Goal: Task Accomplishment & Management: Manage account settings

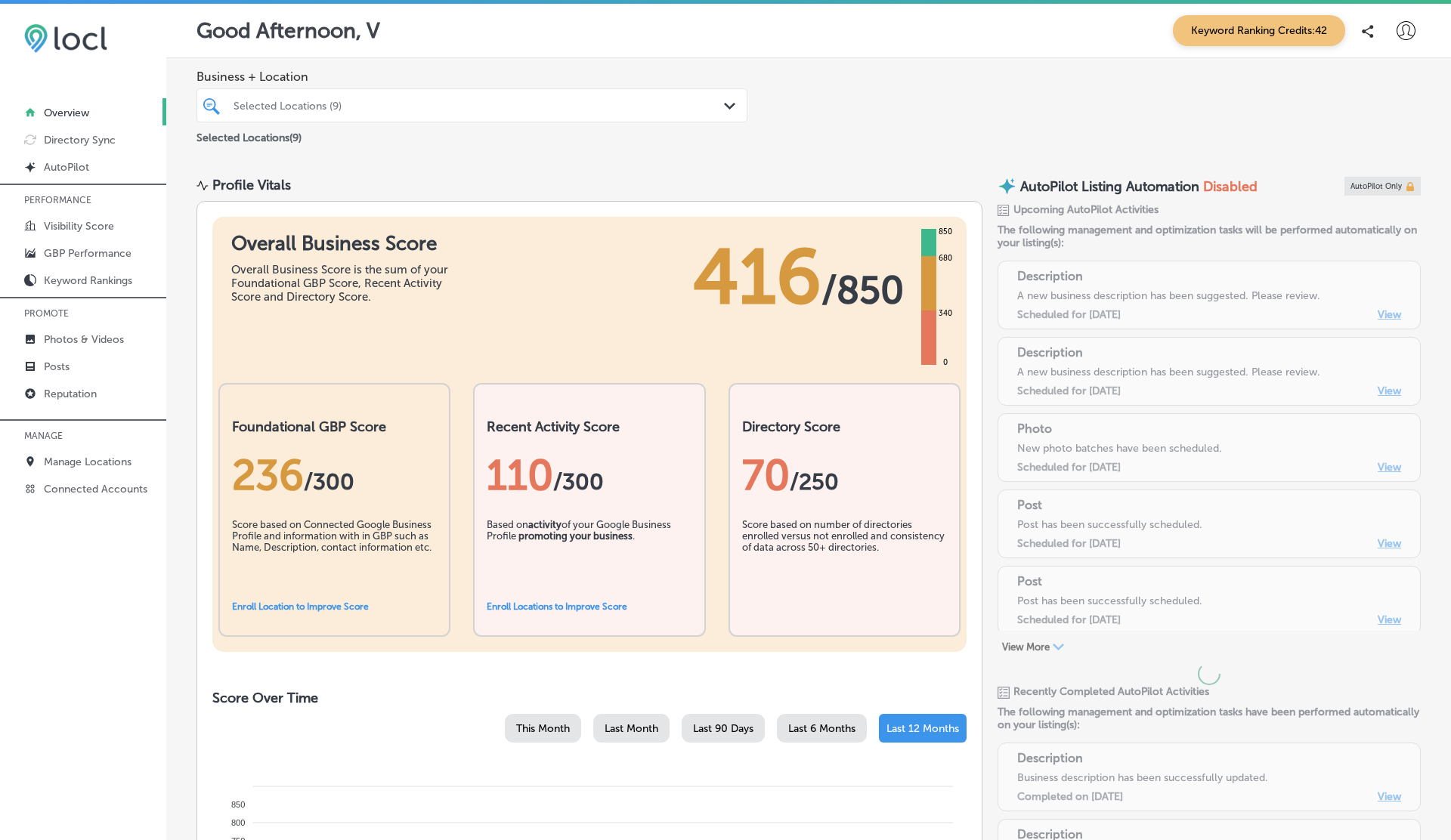
click at [1407, 38] on icon at bounding box center [1405, 30] width 19 height 19
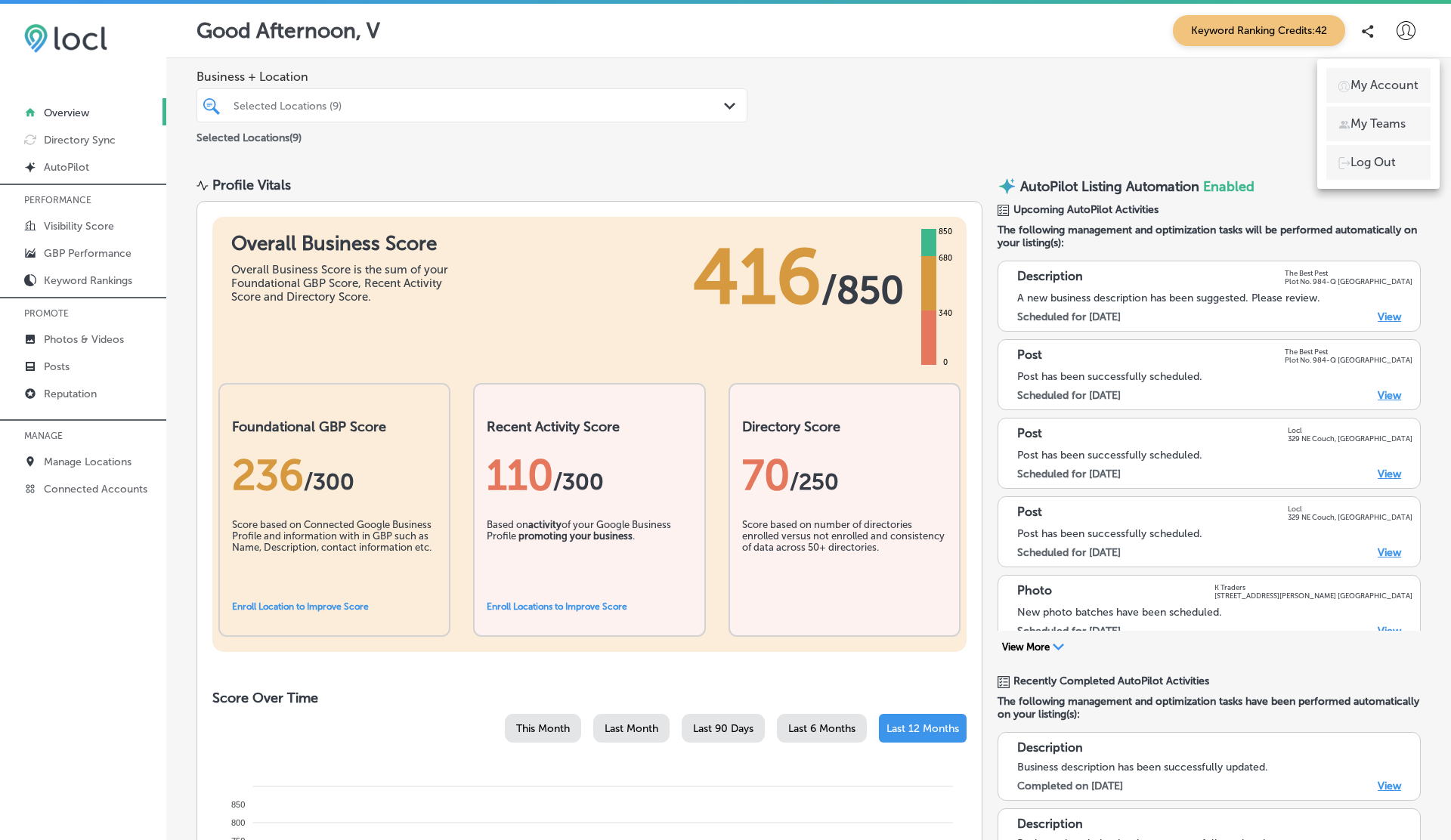
click at [1374, 163] on p "Log Out" at bounding box center [1373, 162] width 45 height 18
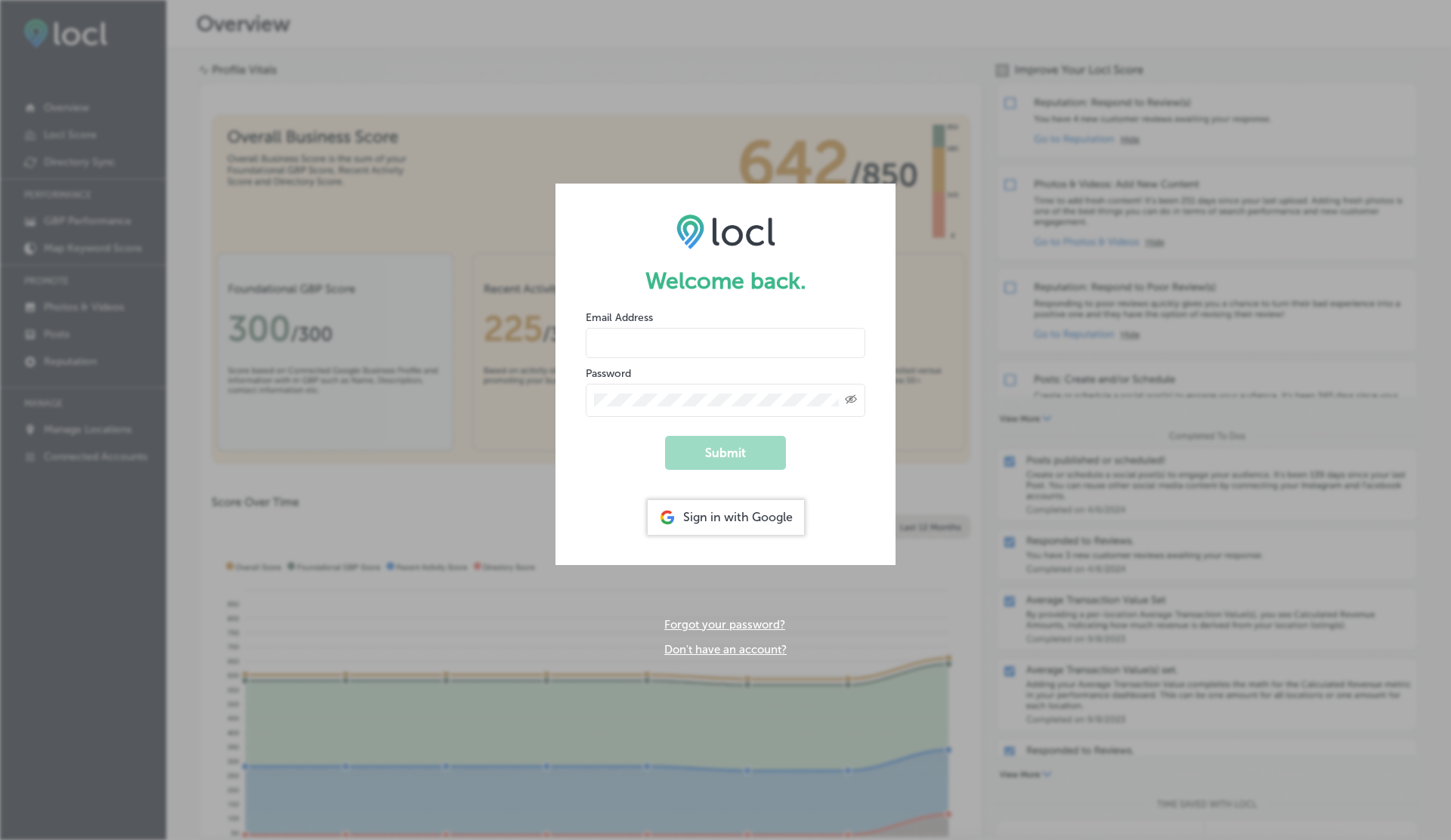
click at [657, 335] on input "email" at bounding box center [725, 343] width 280 height 30
type input "[EMAIL_ADDRESS][DOMAIN_NAME]"
click at [665, 436] on button "Submit" at bounding box center [725, 453] width 121 height 34
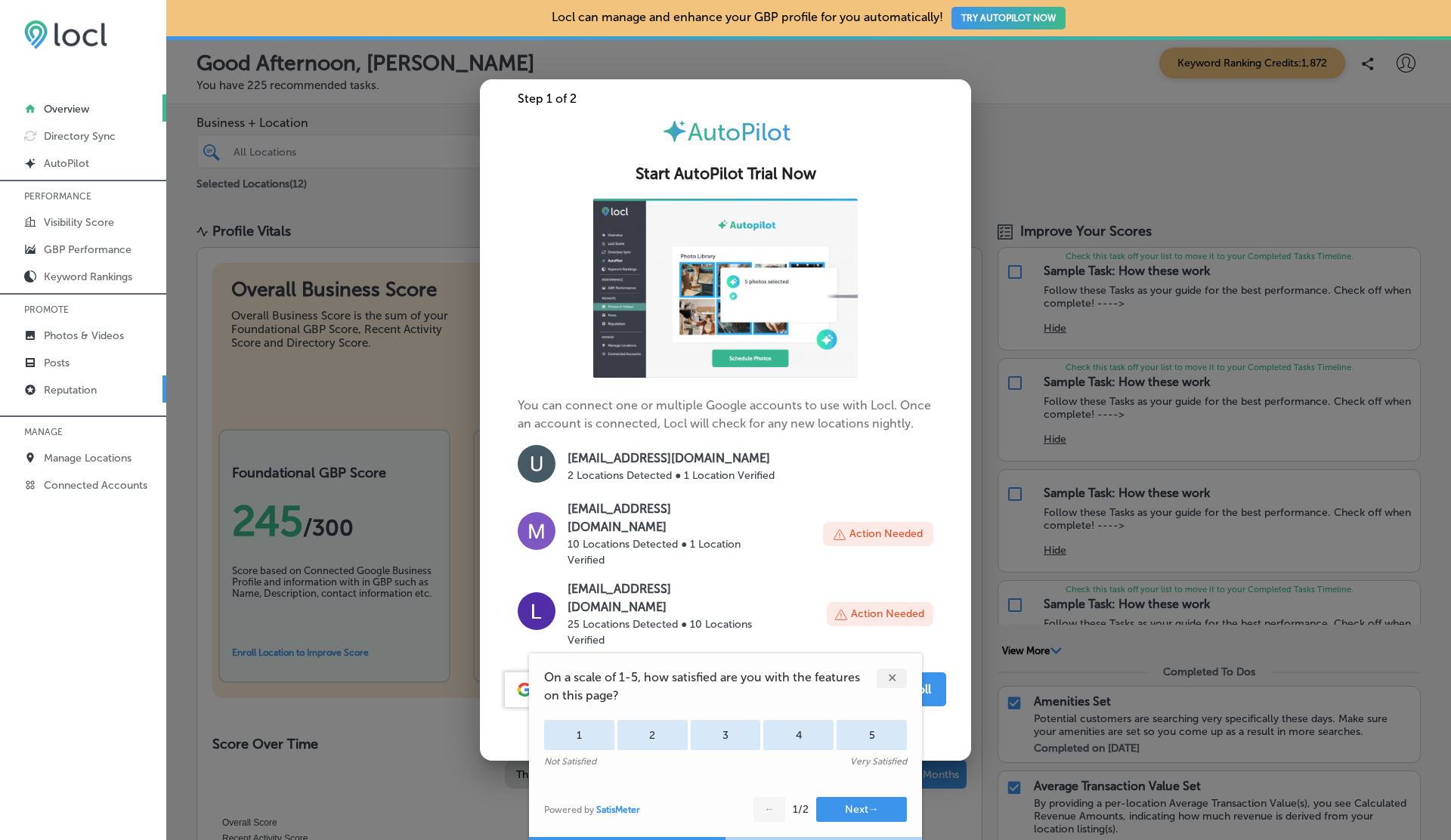
click at [64, 394] on p "Reputation" at bounding box center [70, 390] width 53 height 13
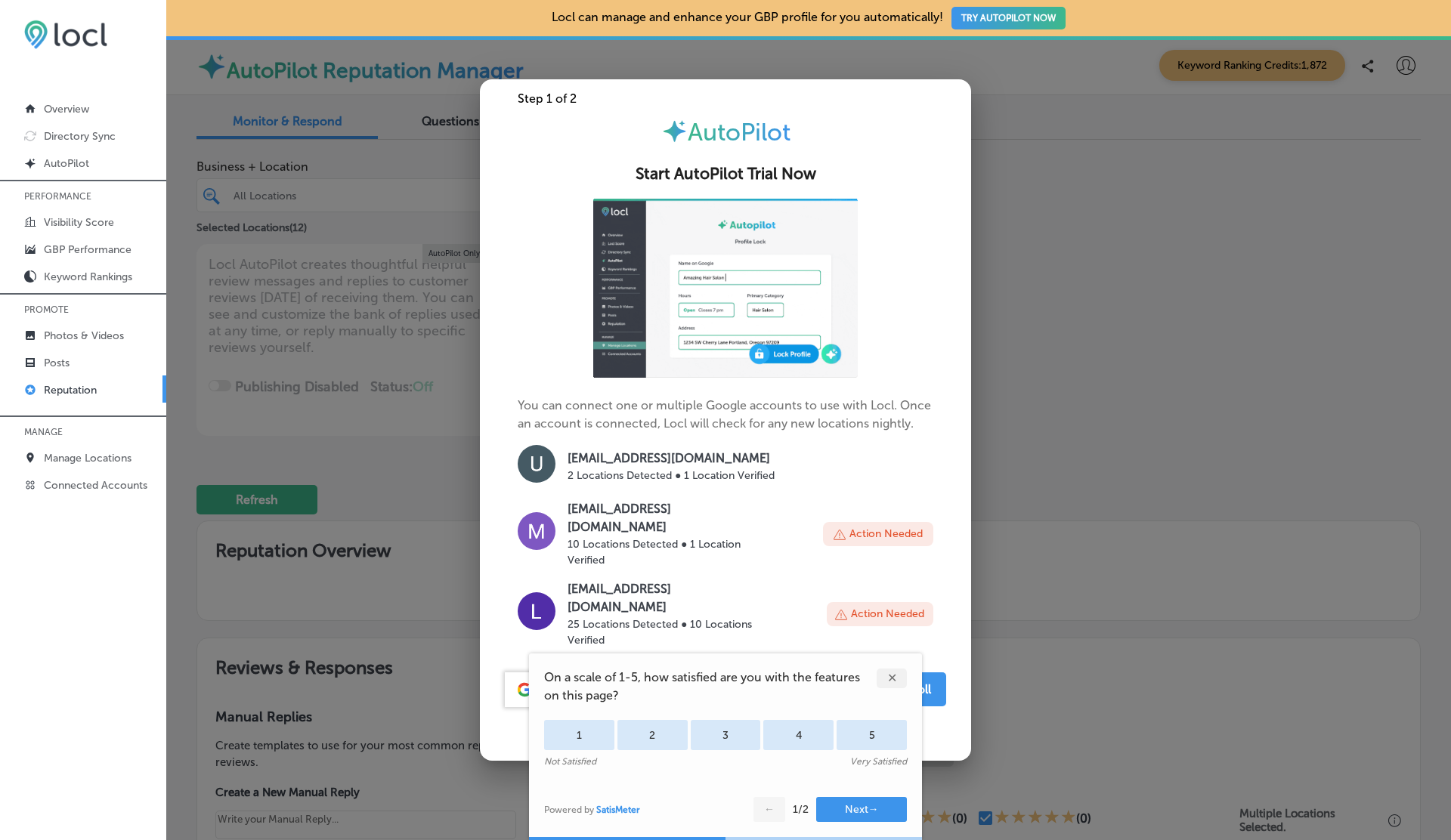
click at [1009, 357] on div at bounding box center [725, 420] width 1451 height 840
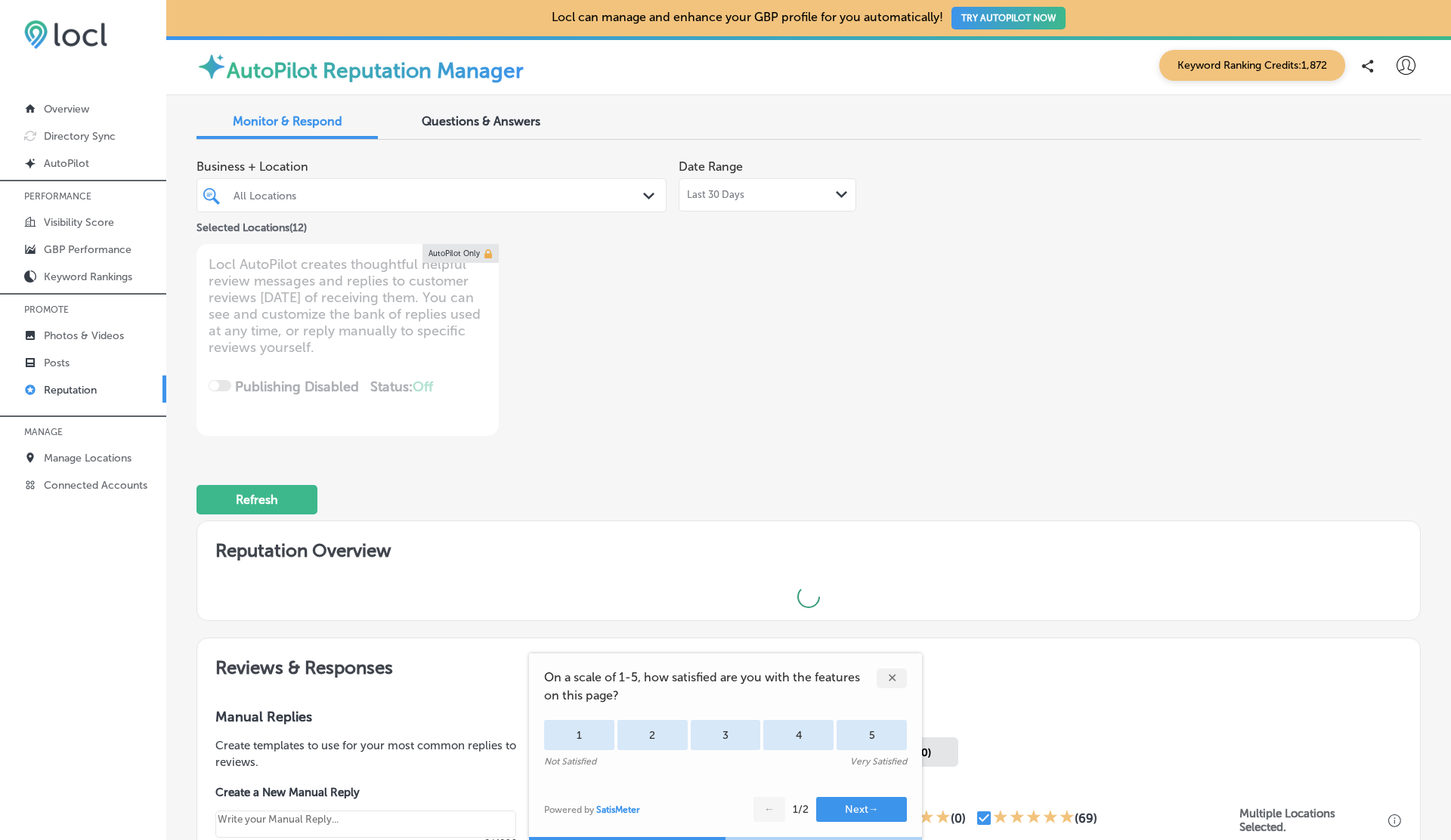
type textarea "x"
